Goal: Book appointment/travel/reservation

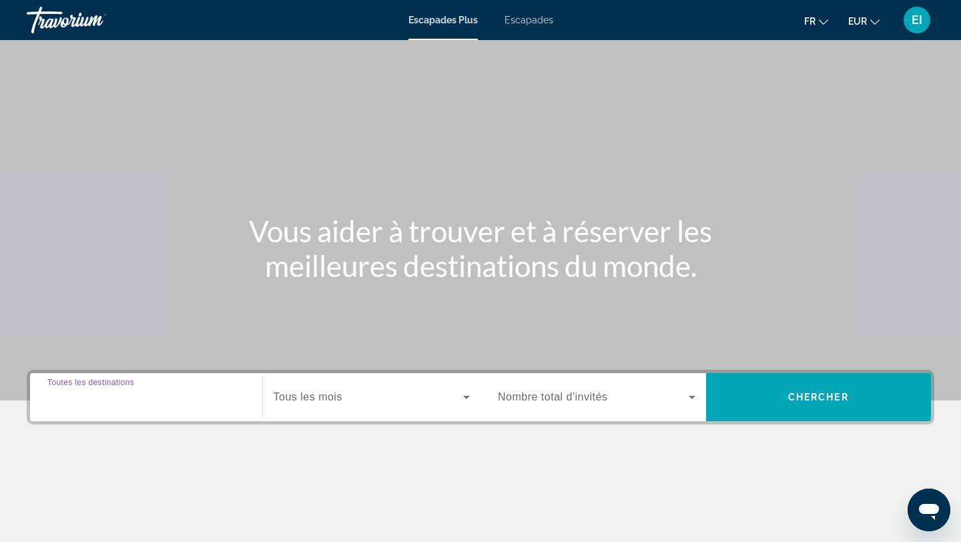
click at [182, 391] on input "Destination Toutes les destinations" at bounding box center [146, 398] width 198 height 16
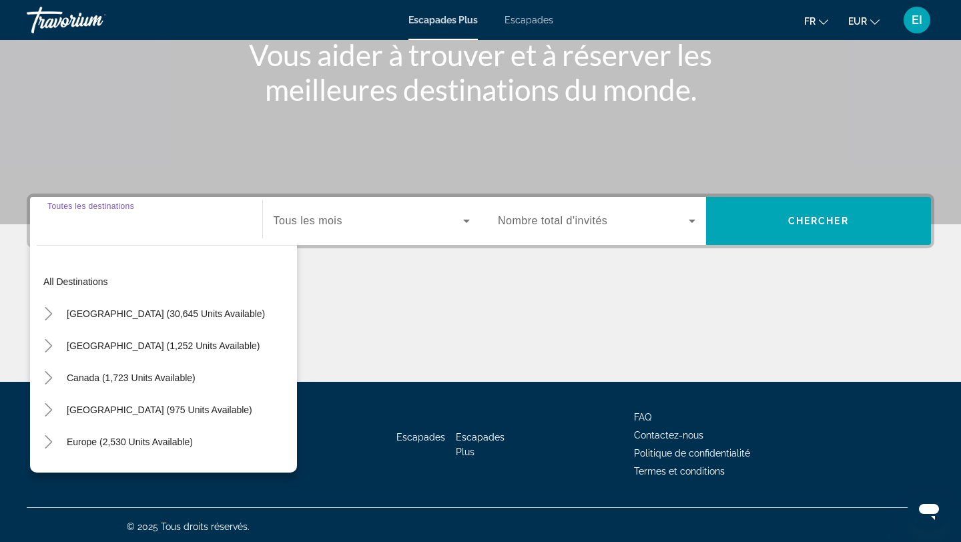
scroll to position [180, 0]
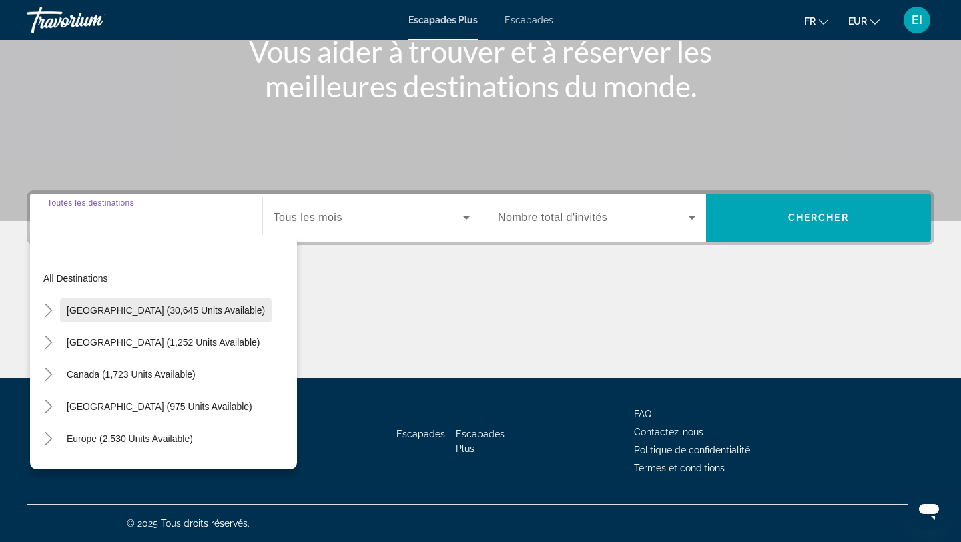
click at [194, 320] on span "Widget de recherche" at bounding box center [166, 310] width 212 height 32
type input "**********"
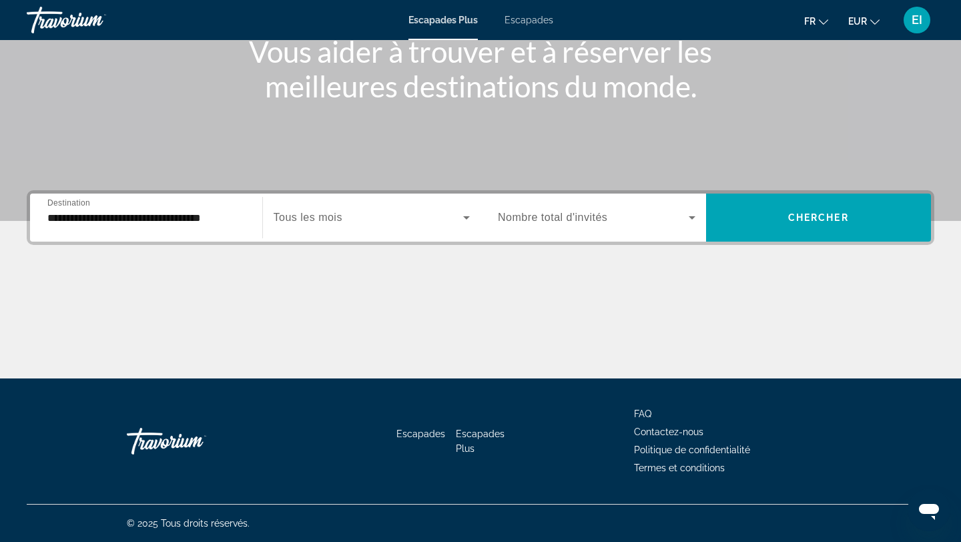
click at [350, 228] on div "Widget de recherche" at bounding box center [372, 217] width 197 height 37
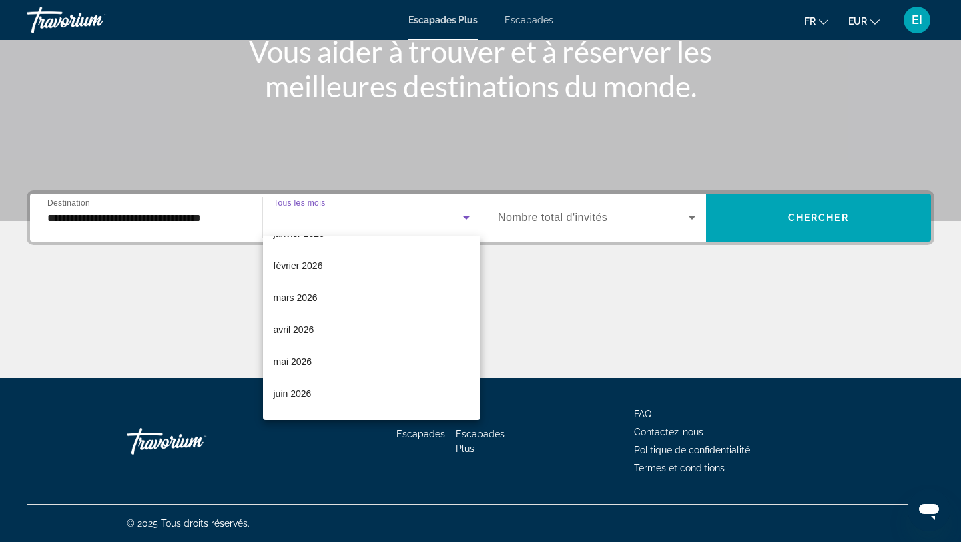
scroll to position [196, 0]
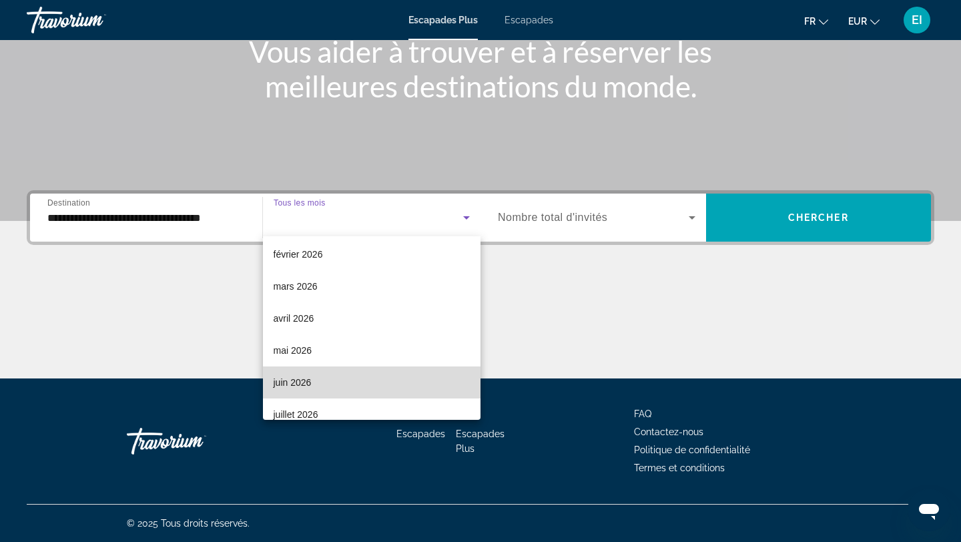
click at [312, 387] on mat-option "juin 2026" at bounding box center [372, 383] width 218 height 32
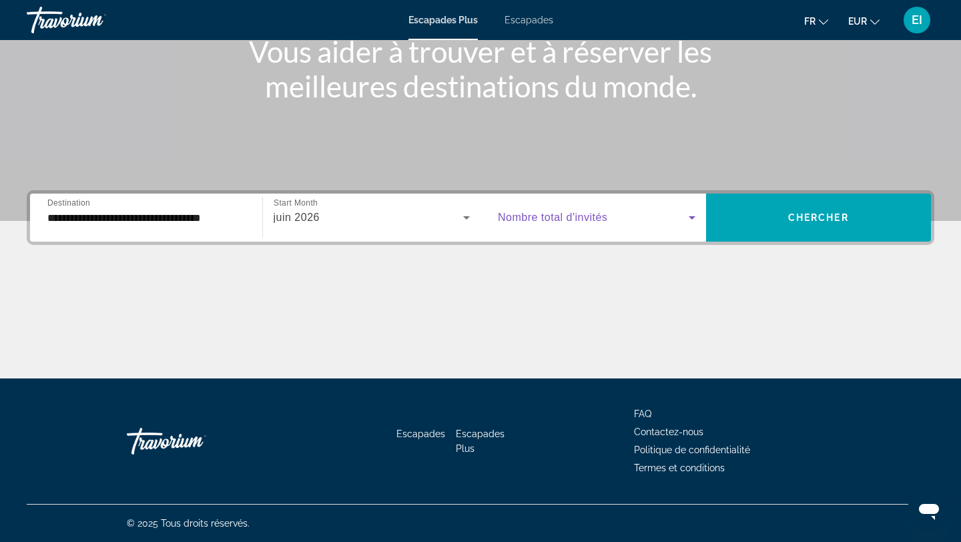
click at [608, 218] on span "Widget de recherche" at bounding box center [593, 218] width 191 height 16
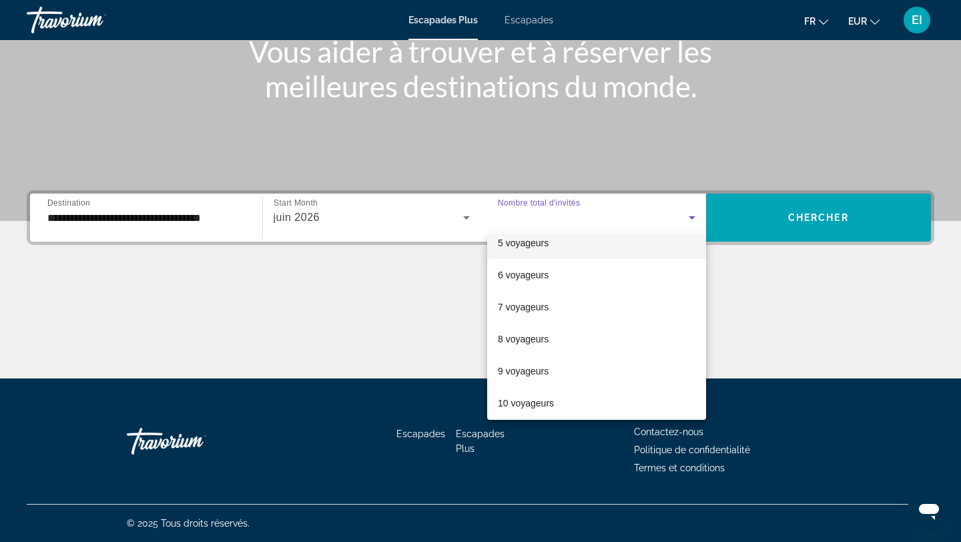
scroll to position [148, 0]
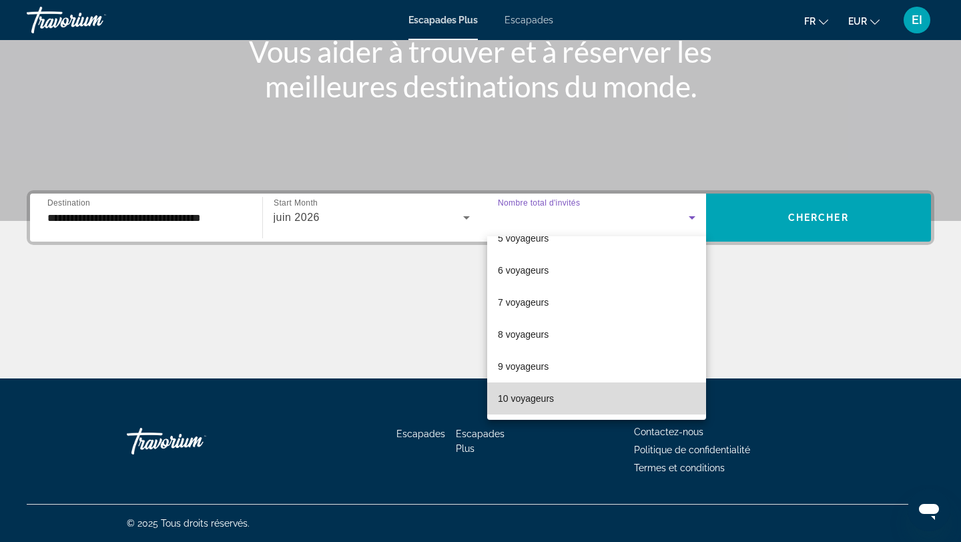
click at [537, 394] on font "10 voyageurs" at bounding box center [526, 398] width 56 height 11
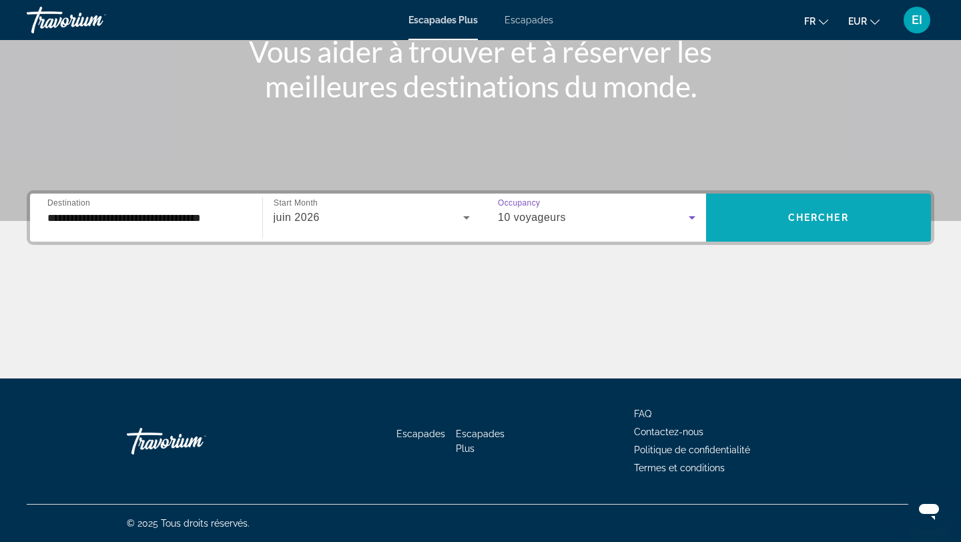
click at [810, 213] on span "Chercher" at bounding box center [818, 217] width 61 height 11
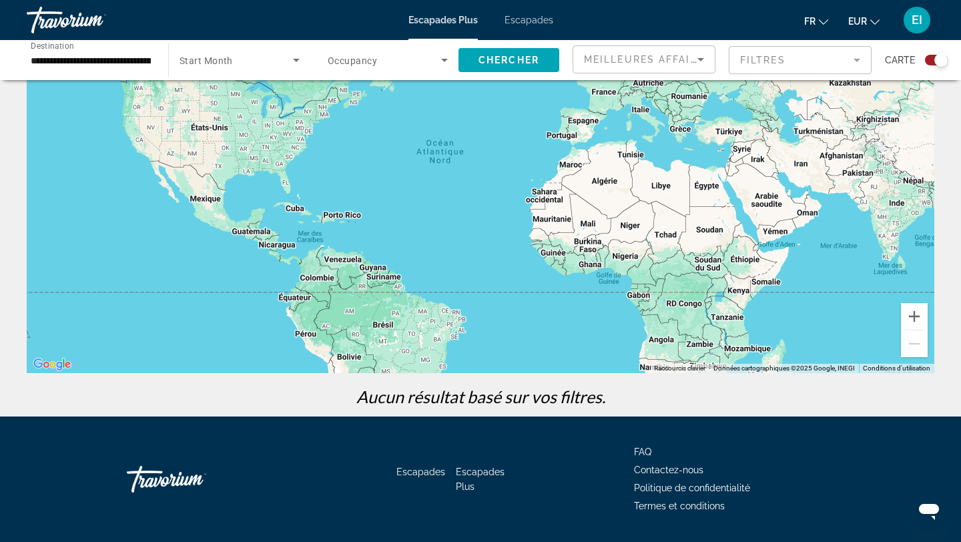
scroll to position [159, 0]
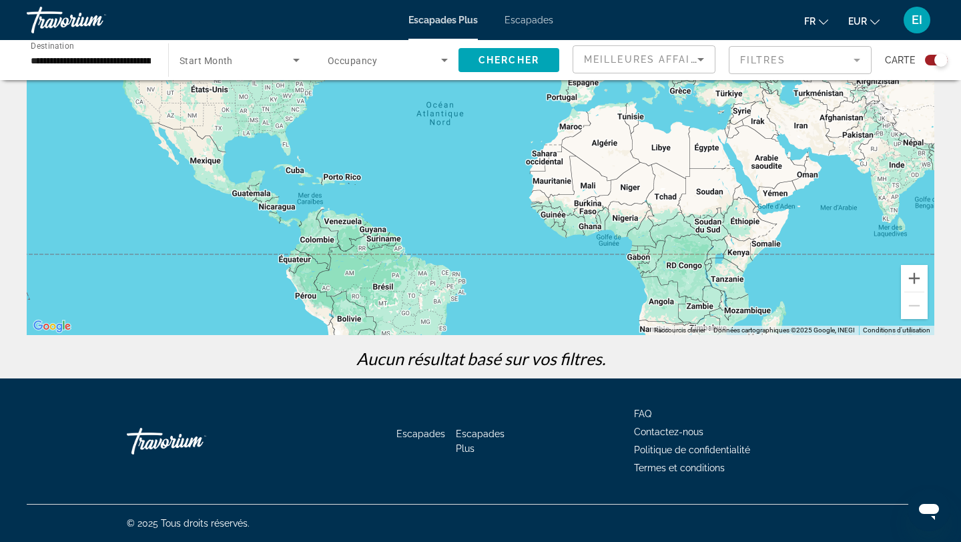
click at [277, 75] on div "Search widget" at bounding box center [240, 59] width 120 height 37
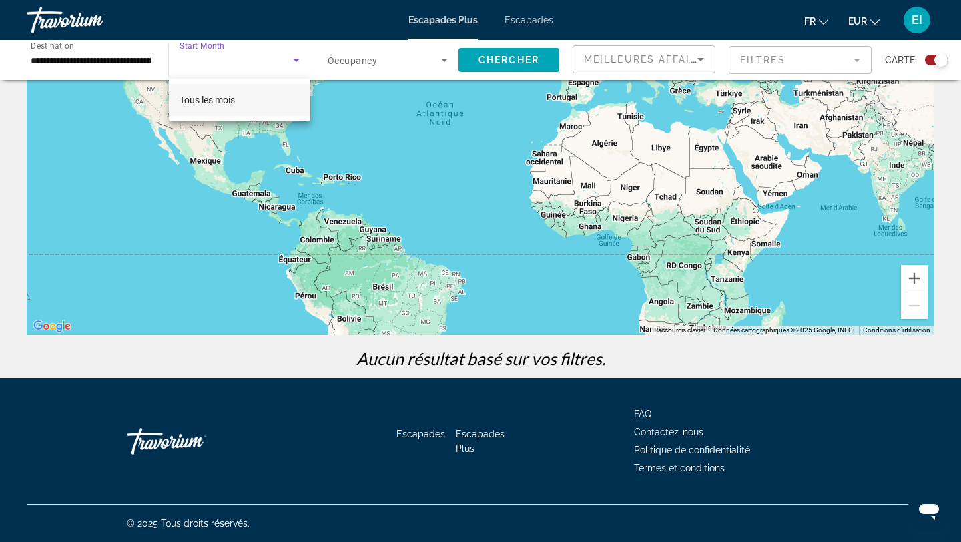
click at [259, 97] on mat-option "Tous les mois" at bounding box center [240, 100] width 142 height 32
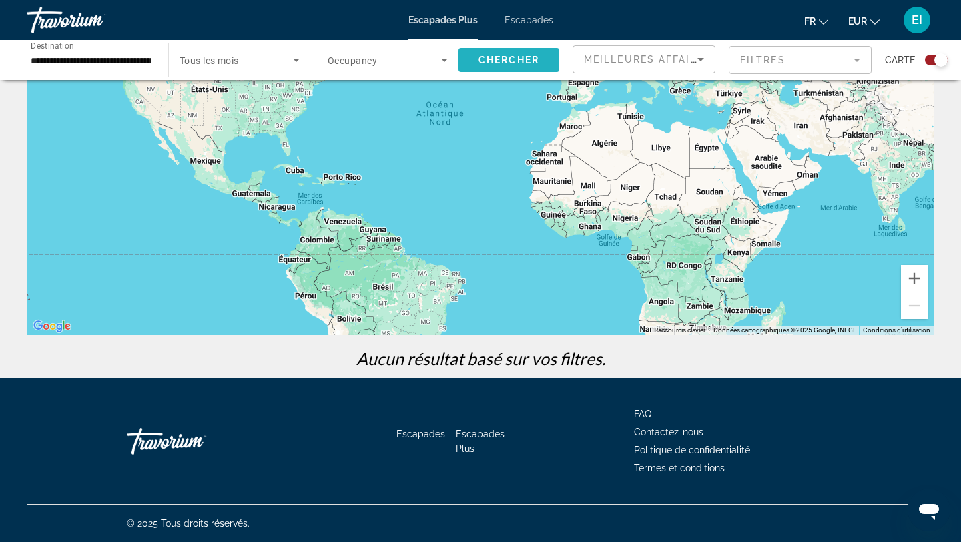
click at [529, 68] on span "Search widget" at bounding box center [509, 60] width 101 height 32
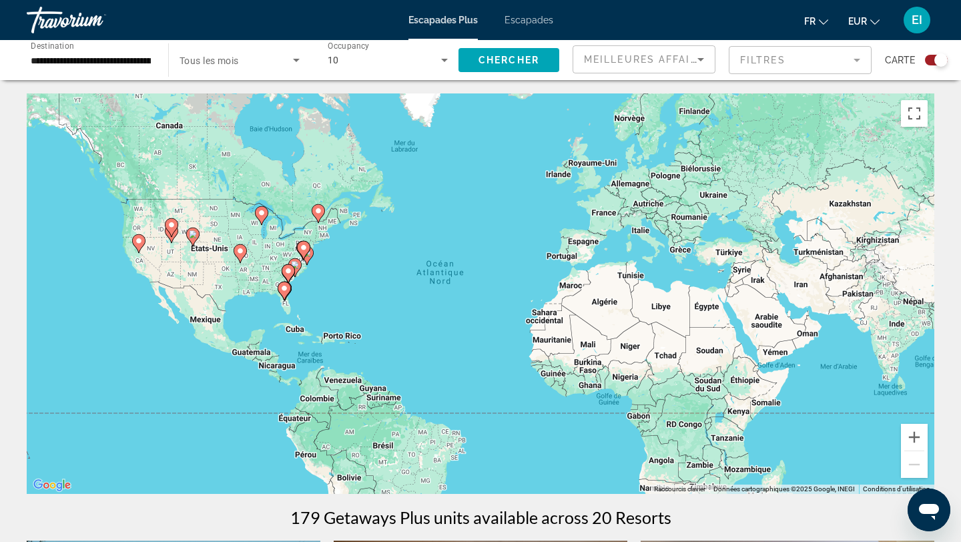
click at [147, 246] on div "Pour activer le glissement avec le clavier, appuyez sur Alt+Entrée. Une fois ce…" at bounding box center [481, 293] width 908 height 401
click at [140, 246] on icon "Contenu principal" at bounding box center [139, 243] width 12 height 17
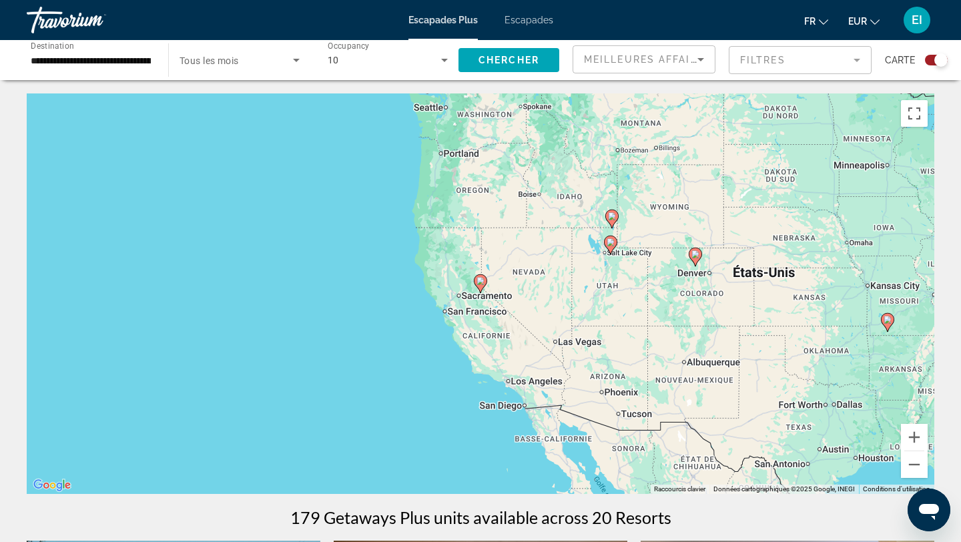
click at [479, 284] on image "Contenu principal" at bounding box center [481, 281] width 8 height 8
type input "**********"
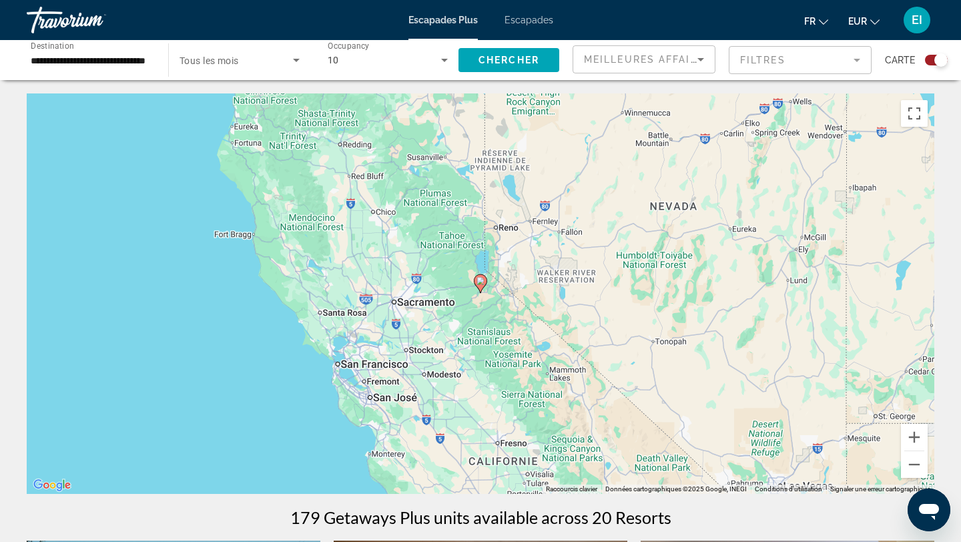
click at [539, 18] on font "Escapades" at bounding box center [529, 20] width 49 height 11
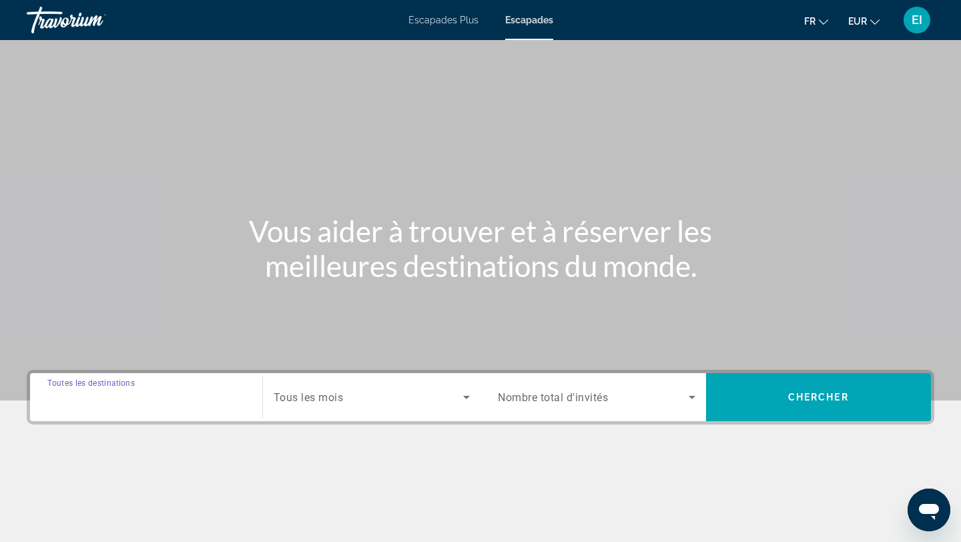
click at [164, 405] on input "Destination Toutes les destinations" at bounding box center [146, 398] width 198 height 16
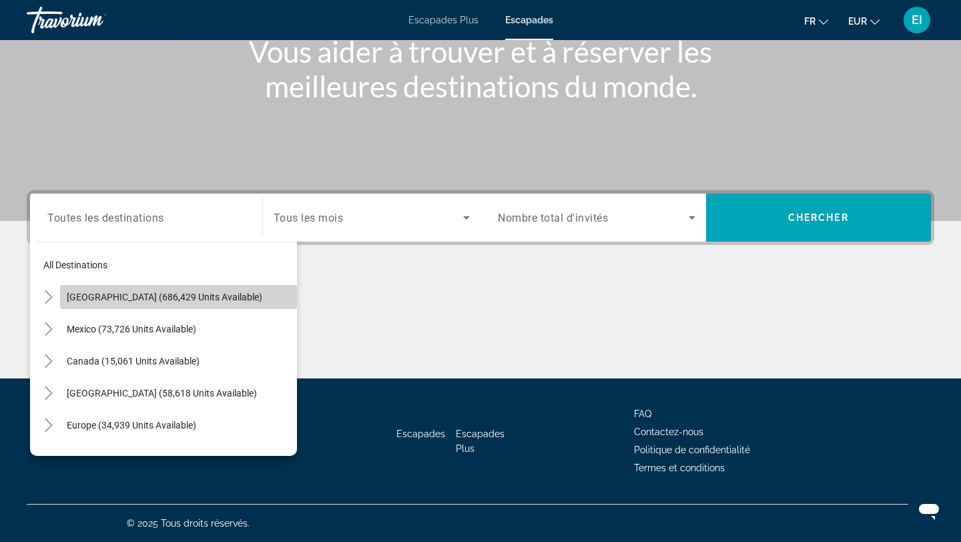
click at [206, 299] on span "[GEOGRAPHIC_DATA] (686,429 units available)" at bounding box center [165, 297] width 196 height 11
type input "**********"
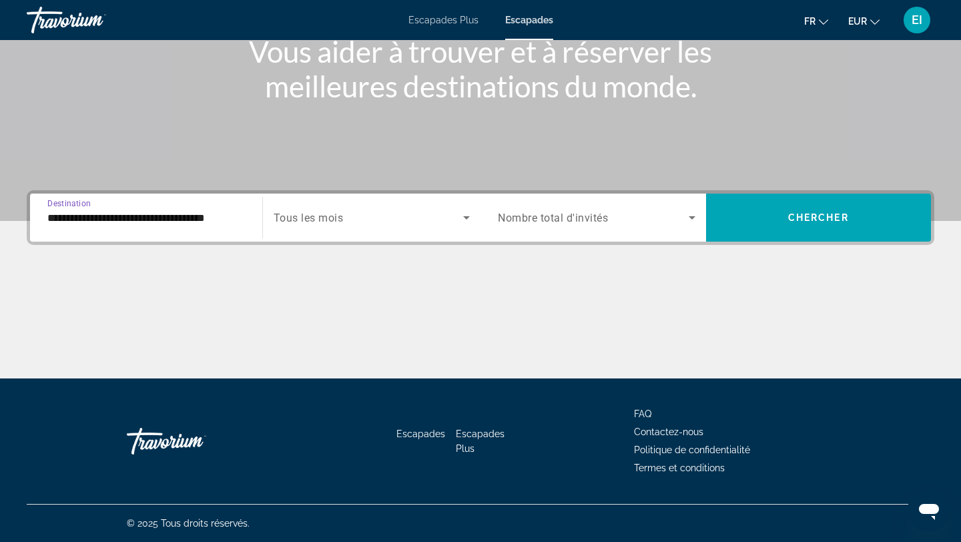
click at [377, 207] on div "Search widget" at bounding box center [372, 217] width 197 height 37
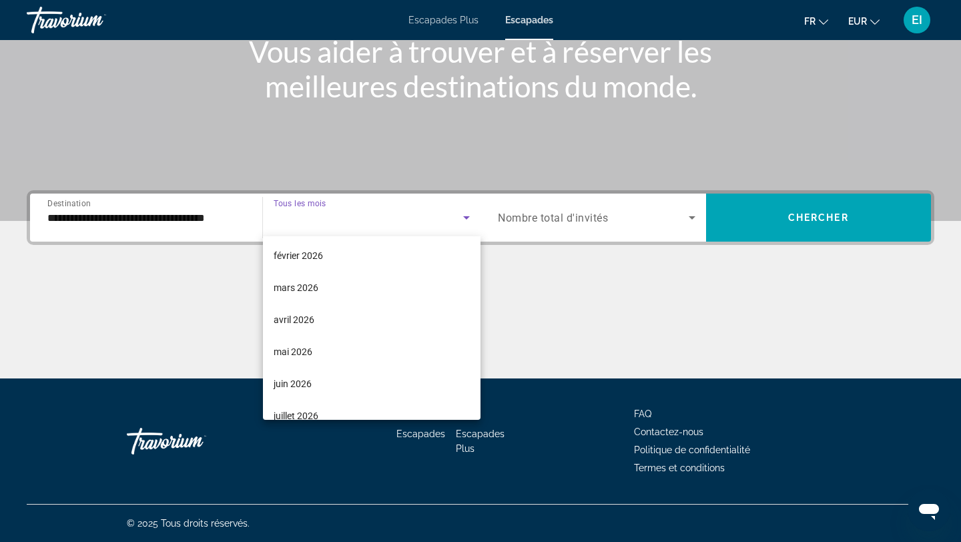
scroll to position [194, 0]
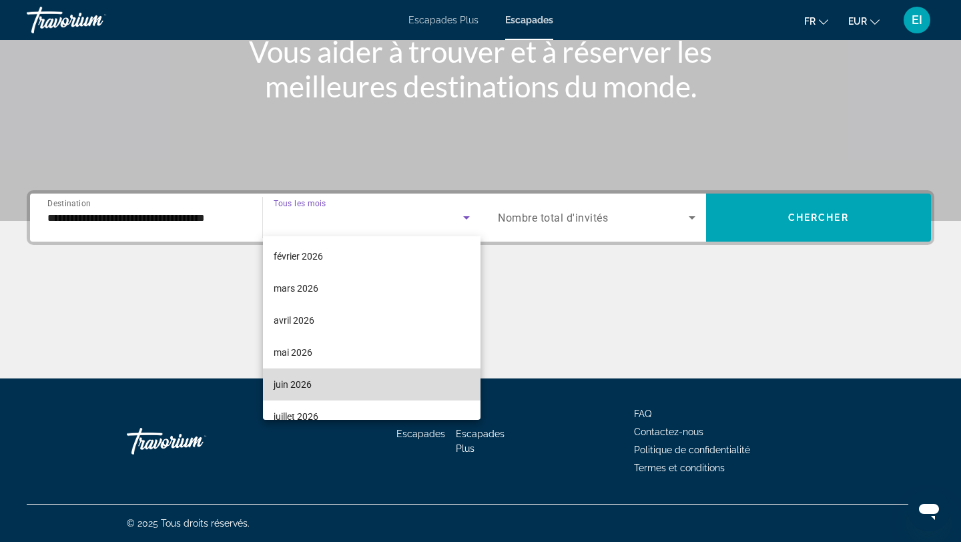
click at [313, 383] on mat-option "juin 2026" at bounding box center [372, 385] width 218 height 32
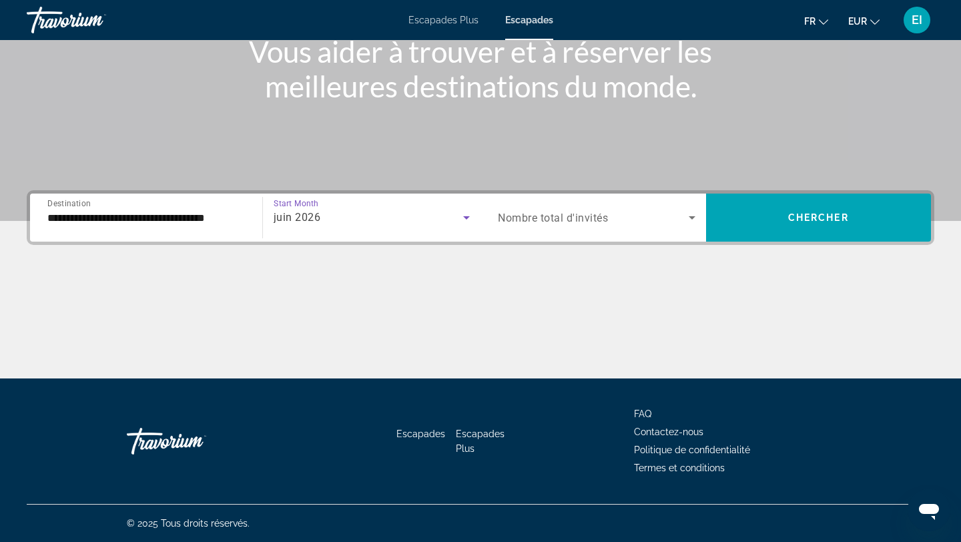
click at [582, 216] on span "Nombre total d'invités" at bounding box center [553, 218] width 110 height 13
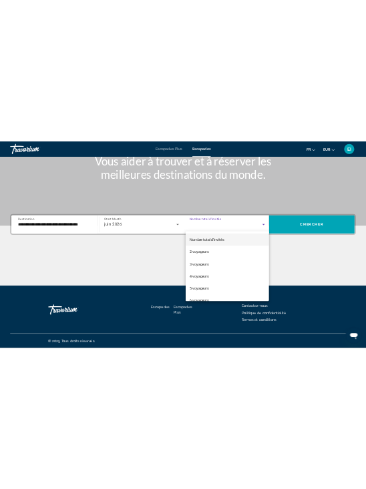
scroll to position [179, 0]
